Goal: Task Accomplishment & Management: Use online tool/utility

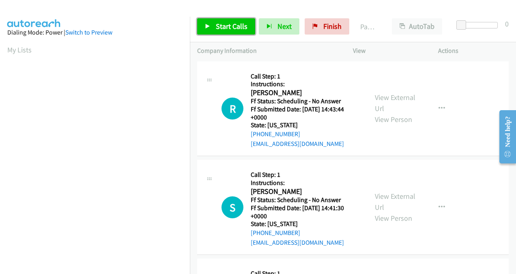
click at [221, 25] on span "Start Calls" at bounding box center [232, 26] width 32 height 9
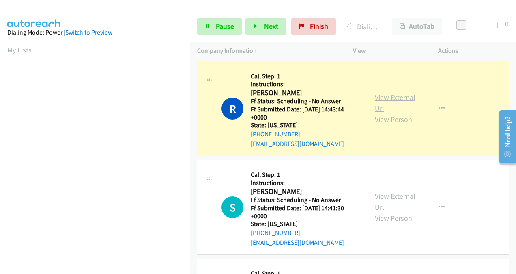
click at [379, 99] on link "View External Url" at bounding box center [395, 103] width 41 height 20
click at [381, 198] on link "View External Url" at bounding box center [395, 201] width 41 height 20
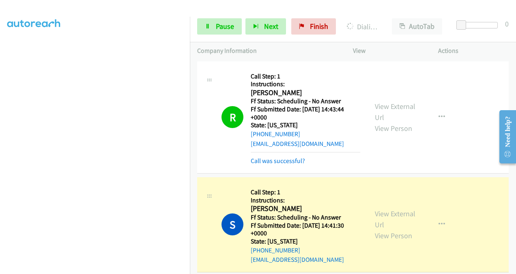
scroll to position [122, 0]
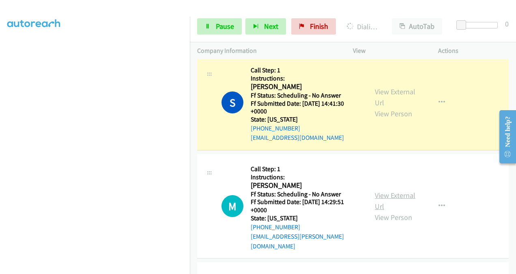
click at [381, 190] on link "View External Url" at bounding box center [395, 200] width 41 height 20
drag, startPoint x: 222, startPoint y: 24, endPoint x: 282, endPoint y: 51, distance: 64.9
click at [222, 24] on span "Pause" at bounding box center [225, 26] width 18 height 9
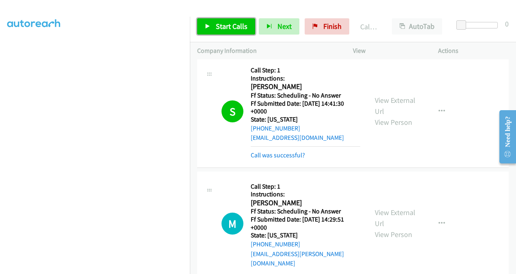
click at [226, 25] on span "Start Calls" at bounding box center [232, 26] width 32 height 9
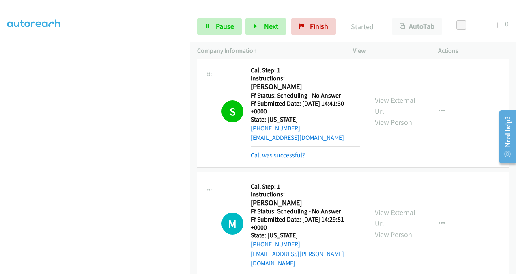
scroll to position [244, 0]
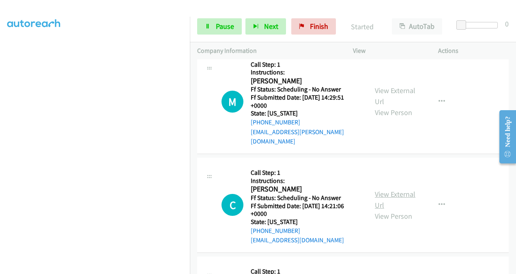
click at [375, 189] on link "View External Url" at bounding box center [395, 199] width 41 height 20
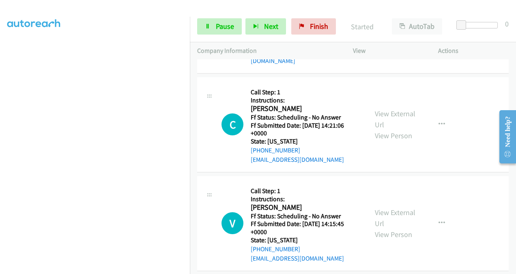
scroll to position [406, 0]
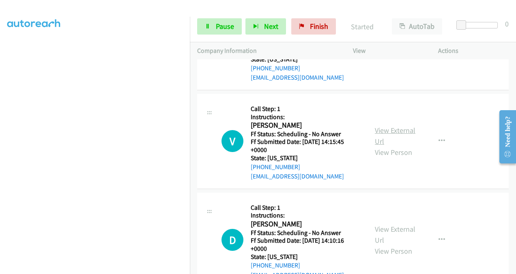
click at [376, 125] on link "View External Url" at bounding box center [395, 135] width 41 height 20
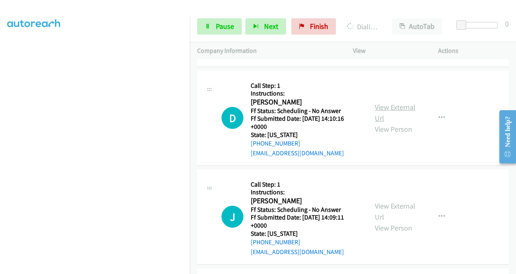
click at [376, 102] on link "View External Url" at bounding box center [395, 112] width 41 height 20
click at [380, 201] on link "View External Url" at bounding box center [395, 211] width 41 height 20
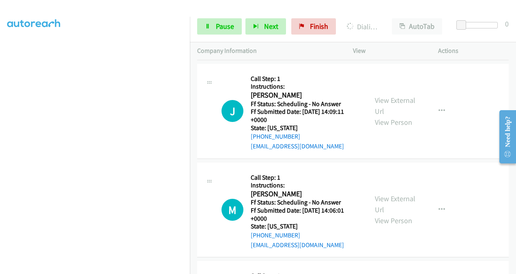
scroll to position [649, 0]
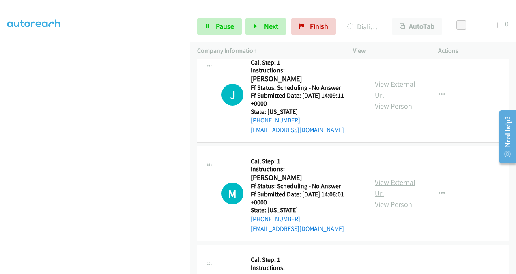
click at [376, 177] on link "View External Url" at bounding box center [395, 187] width 41 height 20
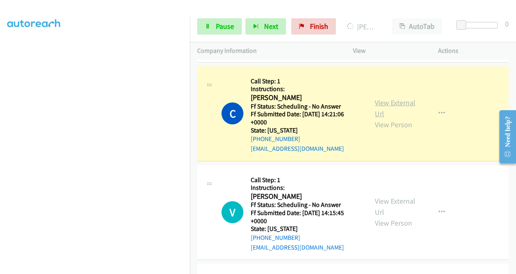
scroll to position [365, 0]
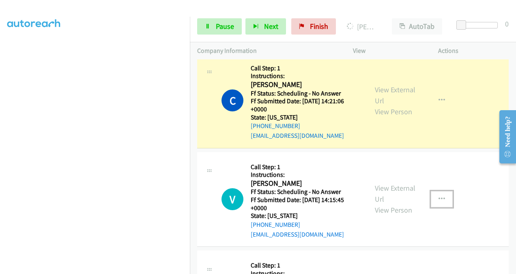
click at [441, 191] on button "button" at bounding box center [442, 199] width 22 height 16
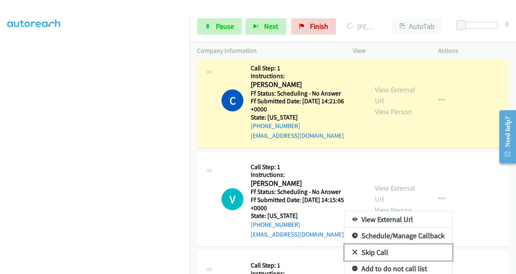
click at [373, 244] on link "Skip Call" at bounding box center [399, 252] width 108 height 16
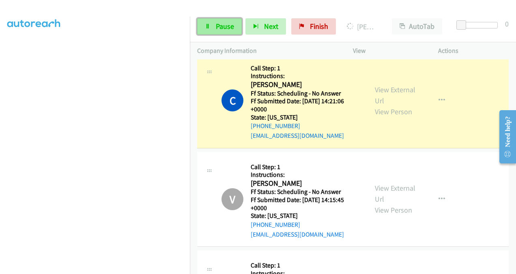
click at [222, 25] on span "Pause" at bounding box center [225, 26] width 18 height 9
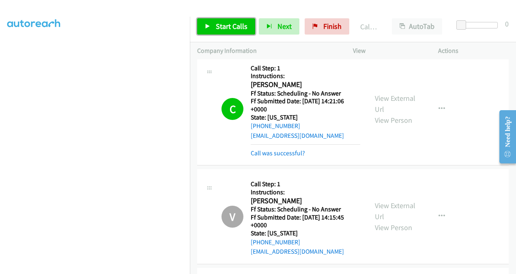
click at [235, 24] on span "Start Calls" at bounding box center [232, 26] width 32 height 9
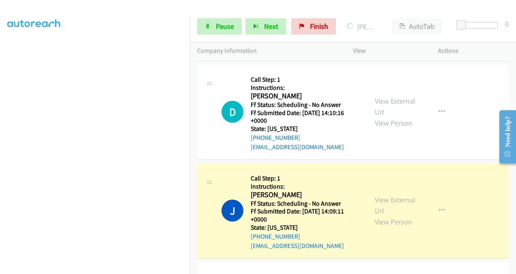
scroll to position [649, 0]
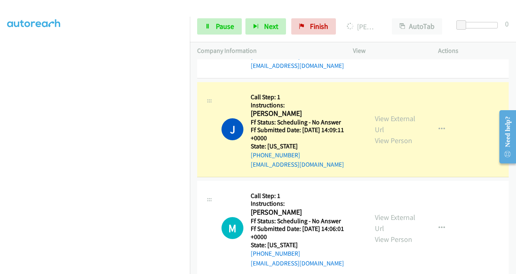
click at [377, 113] on div "View External Url View Person" at bounding box center [395, 129] width 41 height 33
click at [381, 114] on link "View External Url" at bounding box center [395, 124] width 41 height 20
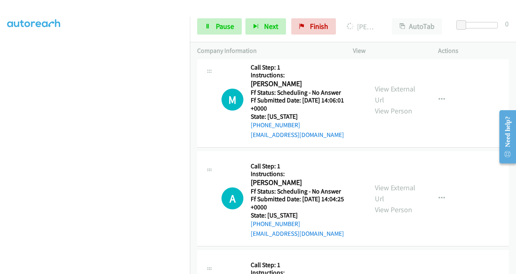
scroll to position [812, 0]
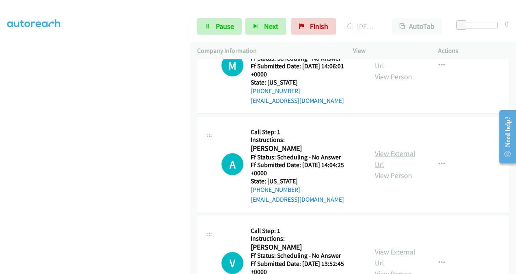
click at [379, 149] on link "View External Url" at bounding box center [395, 159] width 41 height 20
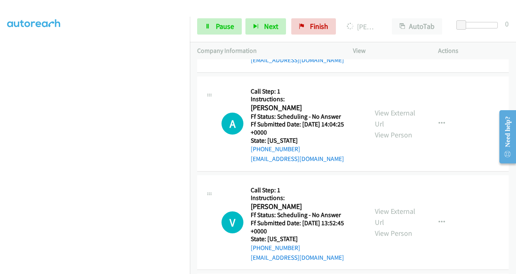
scroll to position [893, 0]
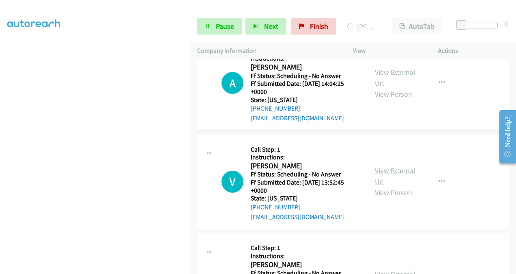
click at [375, 166] on link "View External Url" at bounding box center [395, 176] width 41 height 20
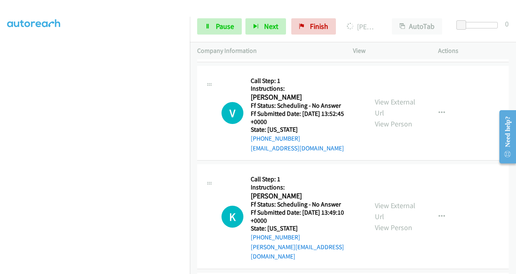
scroll to position [1015, 0]
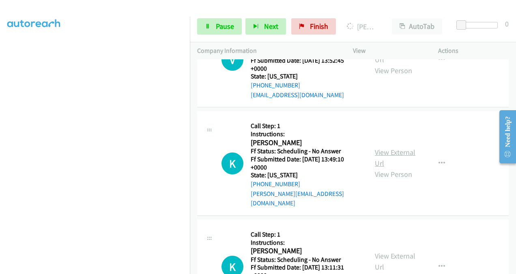
click at [375, 147] on link "View External Url" at bounding box center [395, 157] width 41 height 20
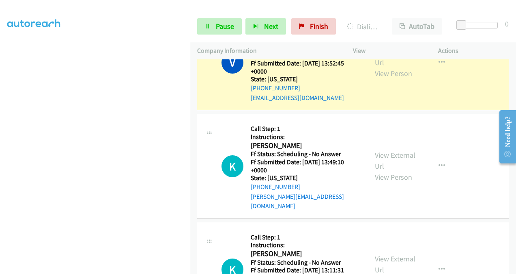
scroll to position [1145, 0]
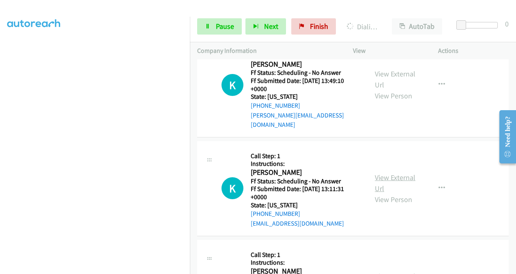
click at [375, 172] on link "View External Url" at bounding box center [395, 182] width 41 height 20
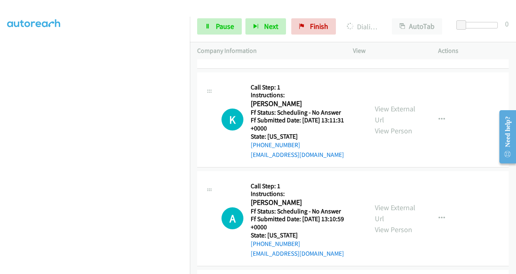
scroll to position [1226, 0]
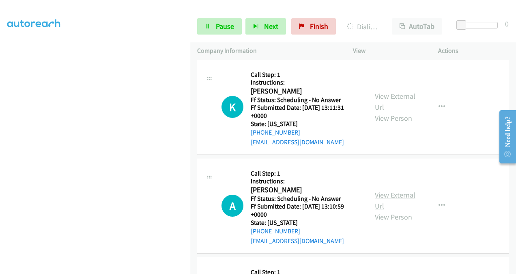
click at [377, 190] on link "View External Url" at bounding box center [395, 200] width 41 height 20
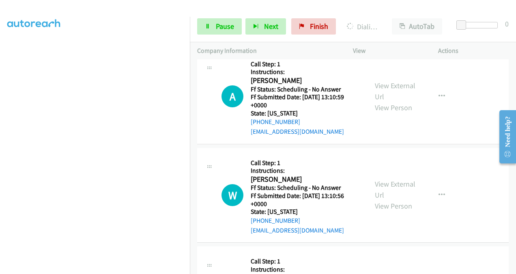
scroll to position [1348, 0]
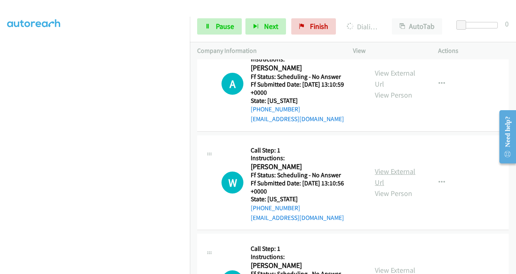
click at [377, 166] on link "View External Url" at bounding box center [395, 176] width 41 height 20
click at [377, 265] on link "View External Url" at bounding box center [395, 275] width 41 height 20
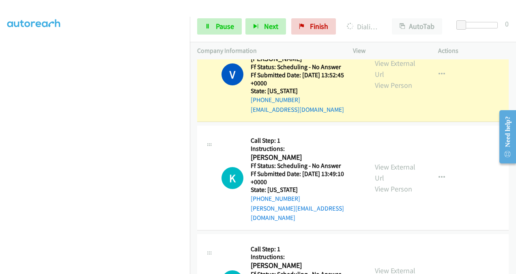
scroll to position [1023, 0]
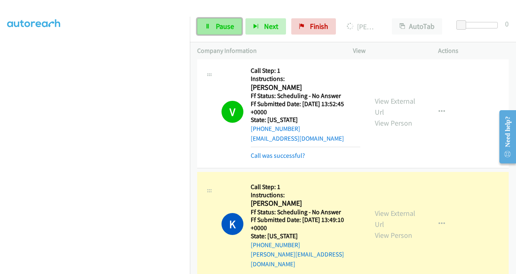
click at [220, 26] on span "Pause" at bounding box center [225, 26] width 18 height 9
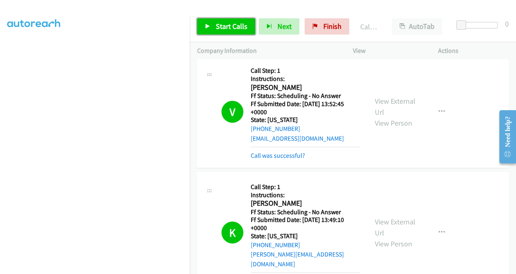
click at [213, 27] on link "Start Calls" at bounding box center [226, 26] width 58 height 16
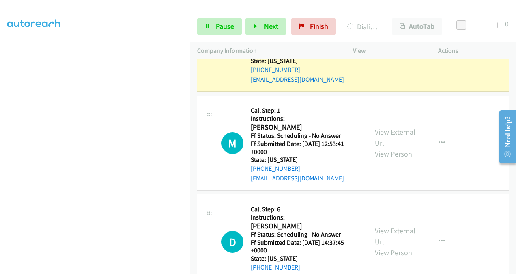
scroll to position [1551, 0]
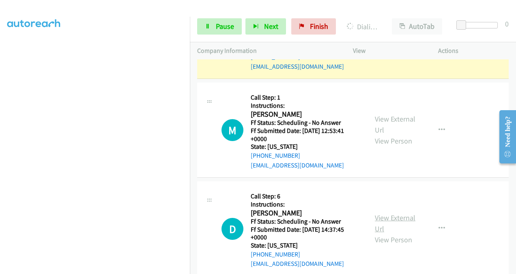
click at [378, 213] on link "View External Url" at bounding box center [395, 223] width 41 height 20
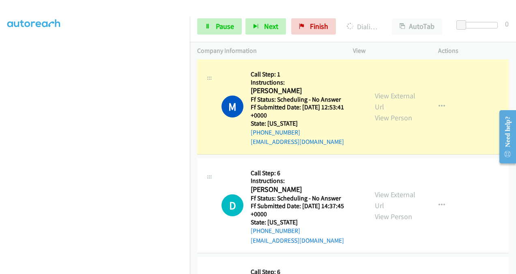
scroll to position [1713, 0]
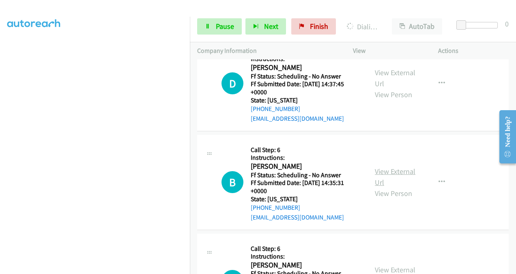
click at [378, 166] on link "View External Url" at bounding box center [395, 176] width 41 height 20
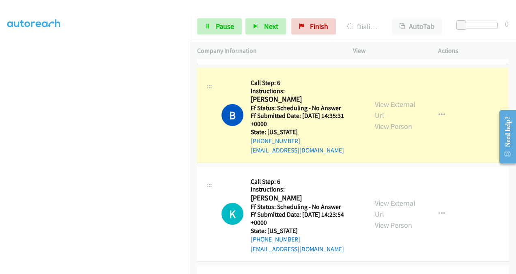
scroll to position [1820, 0]
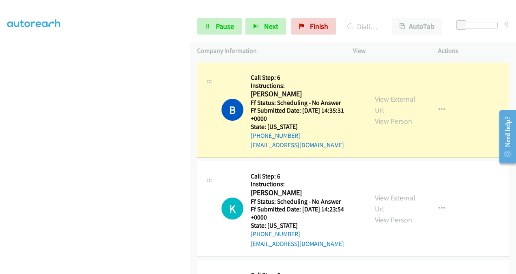
click at [376, 193] on link "View External Url" at bounding box center [395, 203] width 41 height 20
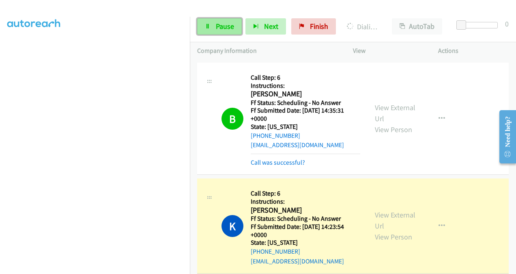
click at [221, 29] on span "Pause" at bounding box center [225, 26] width 18 height 9
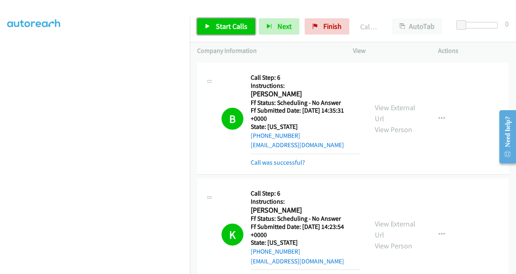
click at [238, 27] on span "Start Calls" at bounding box center [232, 26] width 32 height 9
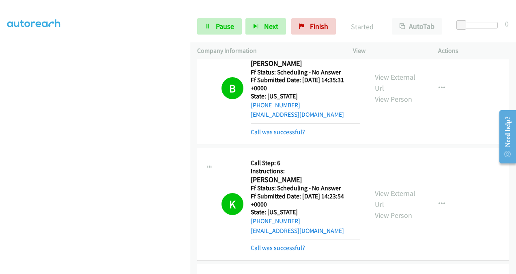
scroll to position [1860, 0]
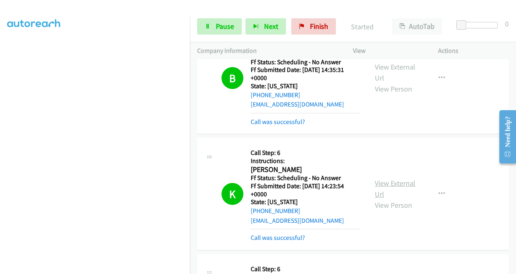
click at [379, 178] on link "View External Url" at bounding box center [395, 188] width 41 height 20
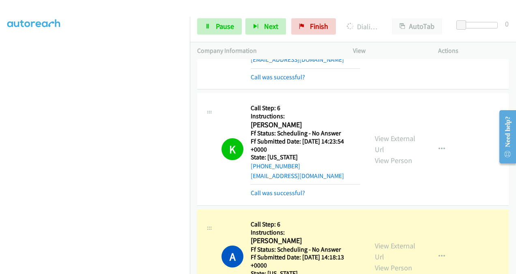
scroll to position [1942, 0]
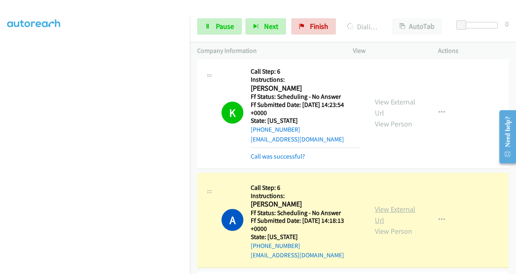
click at [379, 204] on link "View External Url" at bounding box center [395, 214] width 41 height 20
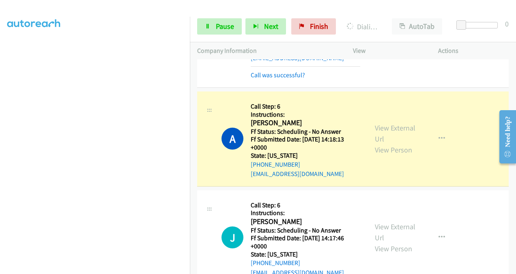
scroll to position [2063, 0]
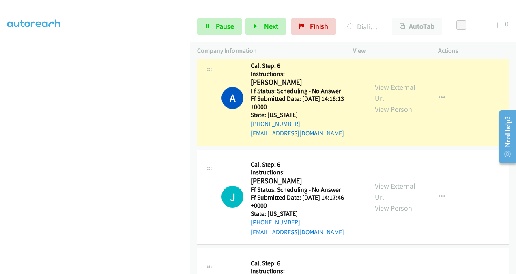
click at [377, 181] on link "View External Url" at bounding box center [395, 191] width 41 height 20
click at [220, 26] on span "Pause" at bounding box center [225, 26] width 18 height 9
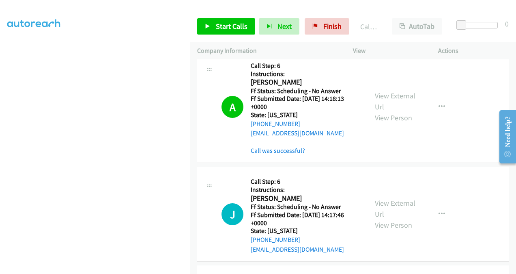
scroll to position [2072, 0]
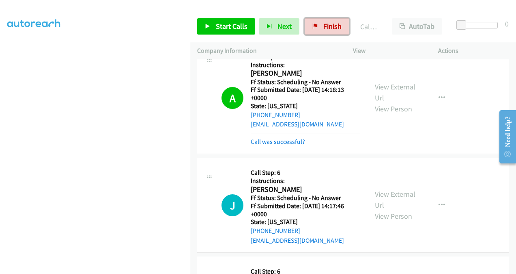
drag, startPoint x: 317, startPoint y: 27, endPoint x: 290, endPoint y: 36, distance: 29.0
click at [317, 27] on link "Finish" at bounding box center [327, 26] width 45 height 16
